Goal: Find specific page/section: Find specific page/section

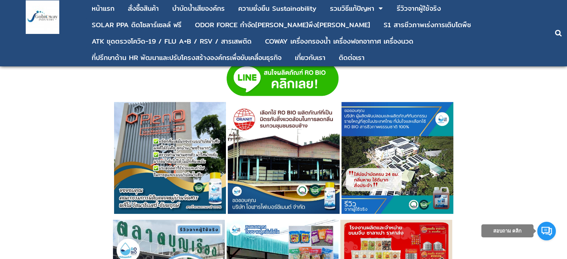
scroll to position [2274, 0]
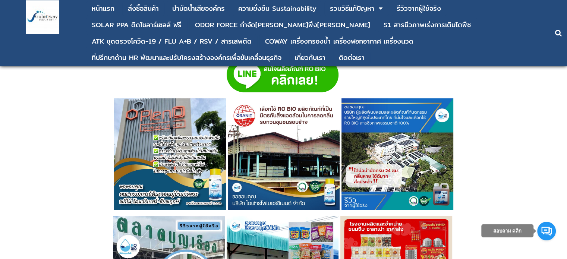
click at [511, 136] on p at bounding box center [283, 155] width 548 height 114
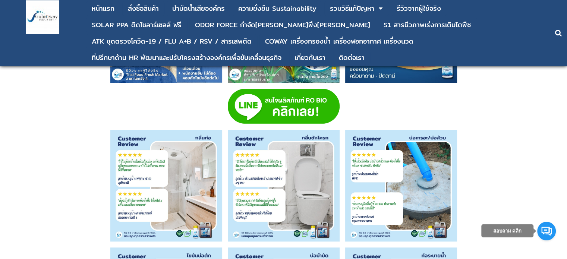
scroll to position [3139, 0]
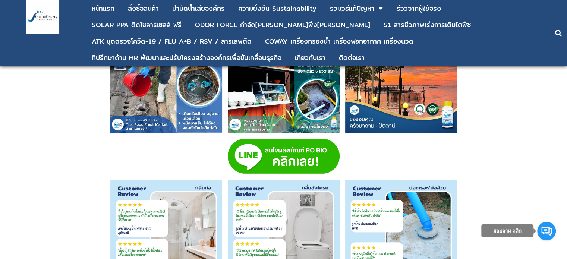
click at [305, 142] on img at bounding box center [284, 156] width 112 height 35
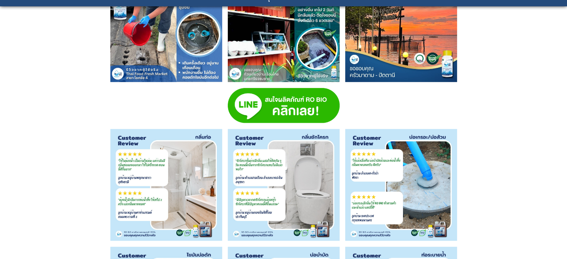
scroll to position [3139, 0]
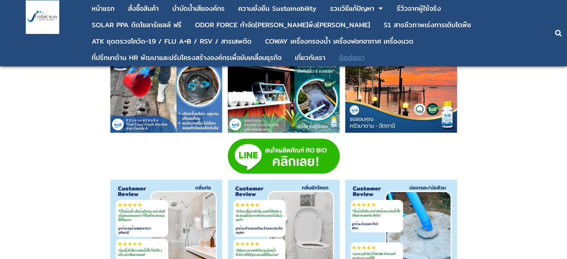
click at [357, 57] on div "ติดต่อเรา" at bounding box center [352, 57] width 26 height 7
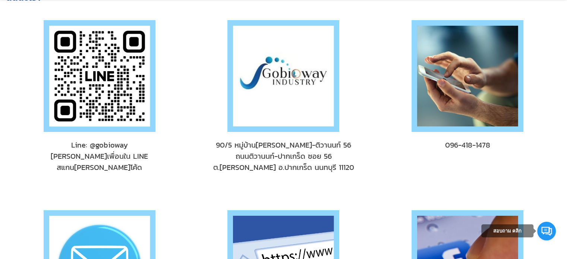
scroll to position [75, 0]
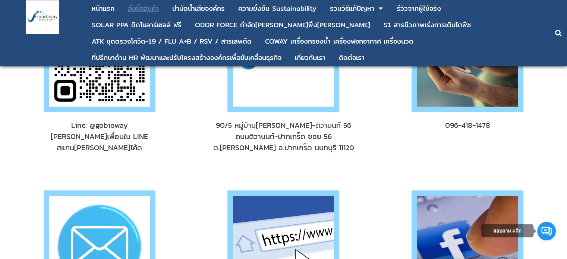
click at [144, 8] on div "สั่งซื้อสินค้า" at bounding box center [143, 8] width 31 height 7
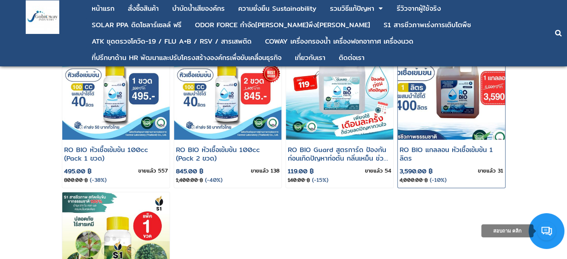
scroll to position [37, 0]
